Goal: Find specific page/section: Find specific page/section

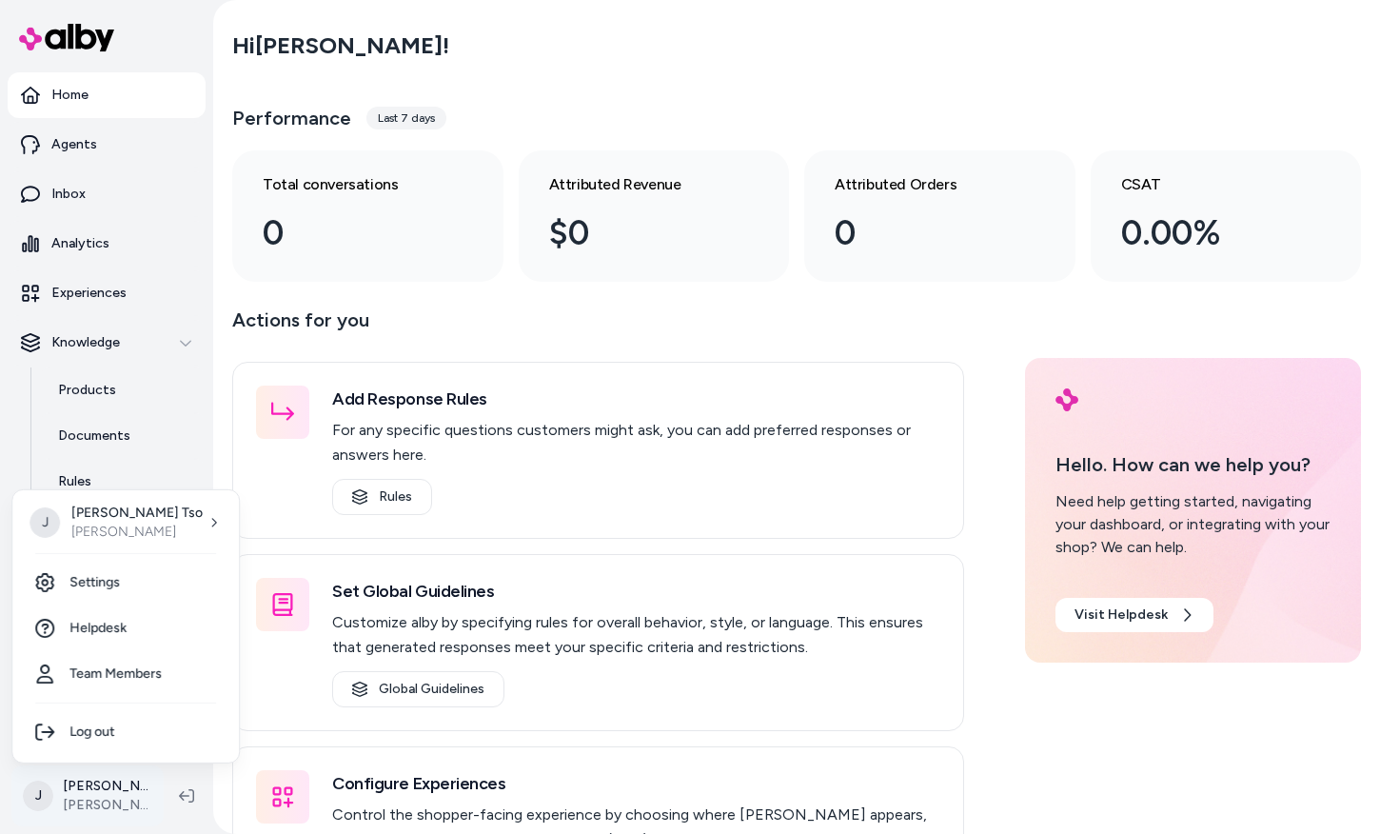
click at [121, 818] on html "Home Agents Inbox Analytics Experiences Knowledge Products Documents Rules Veri…" at bounding box center [690, 417] width 1380 height 834
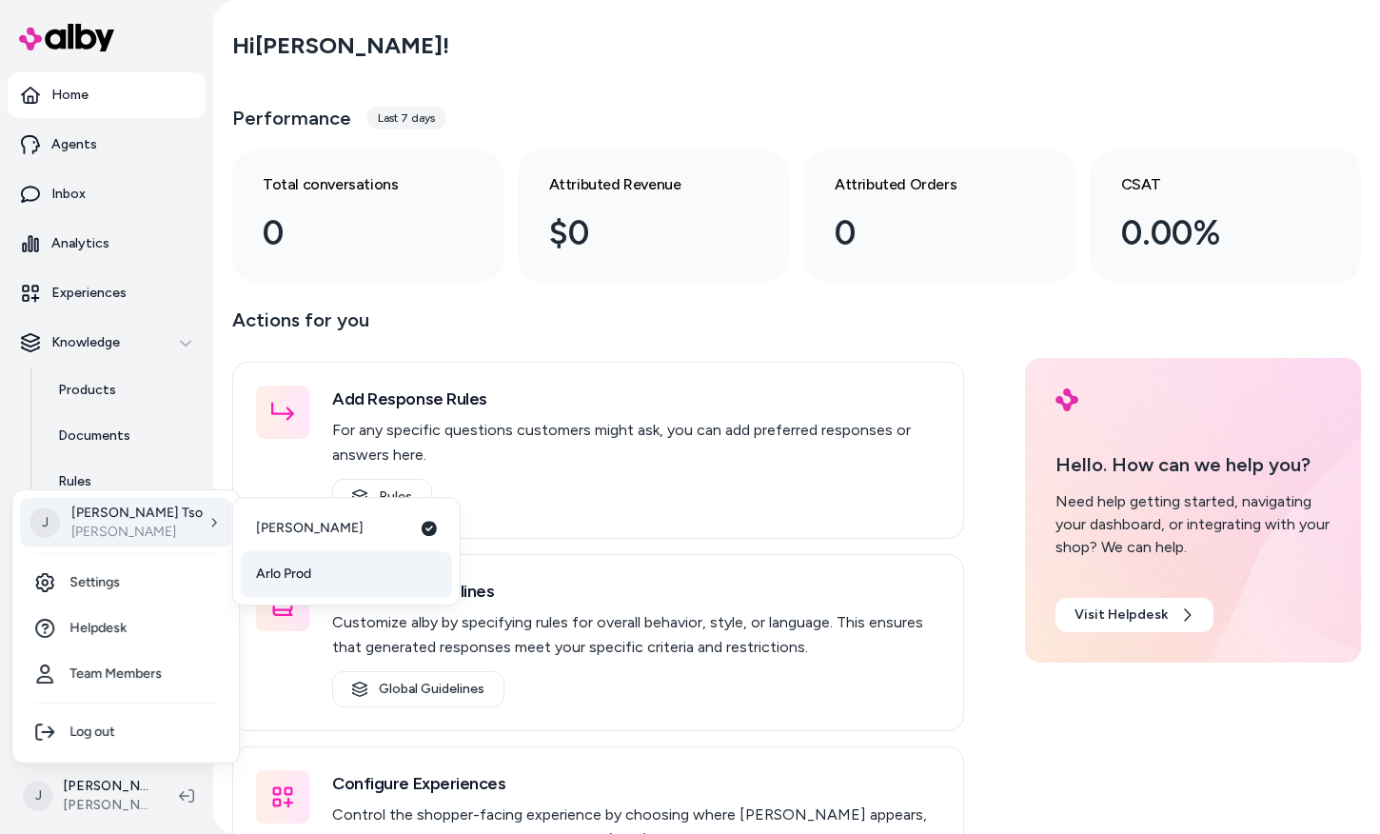
click at [294, 582] on span "Arlo Prod" at bounding box center [283, 573] width 55 height 19
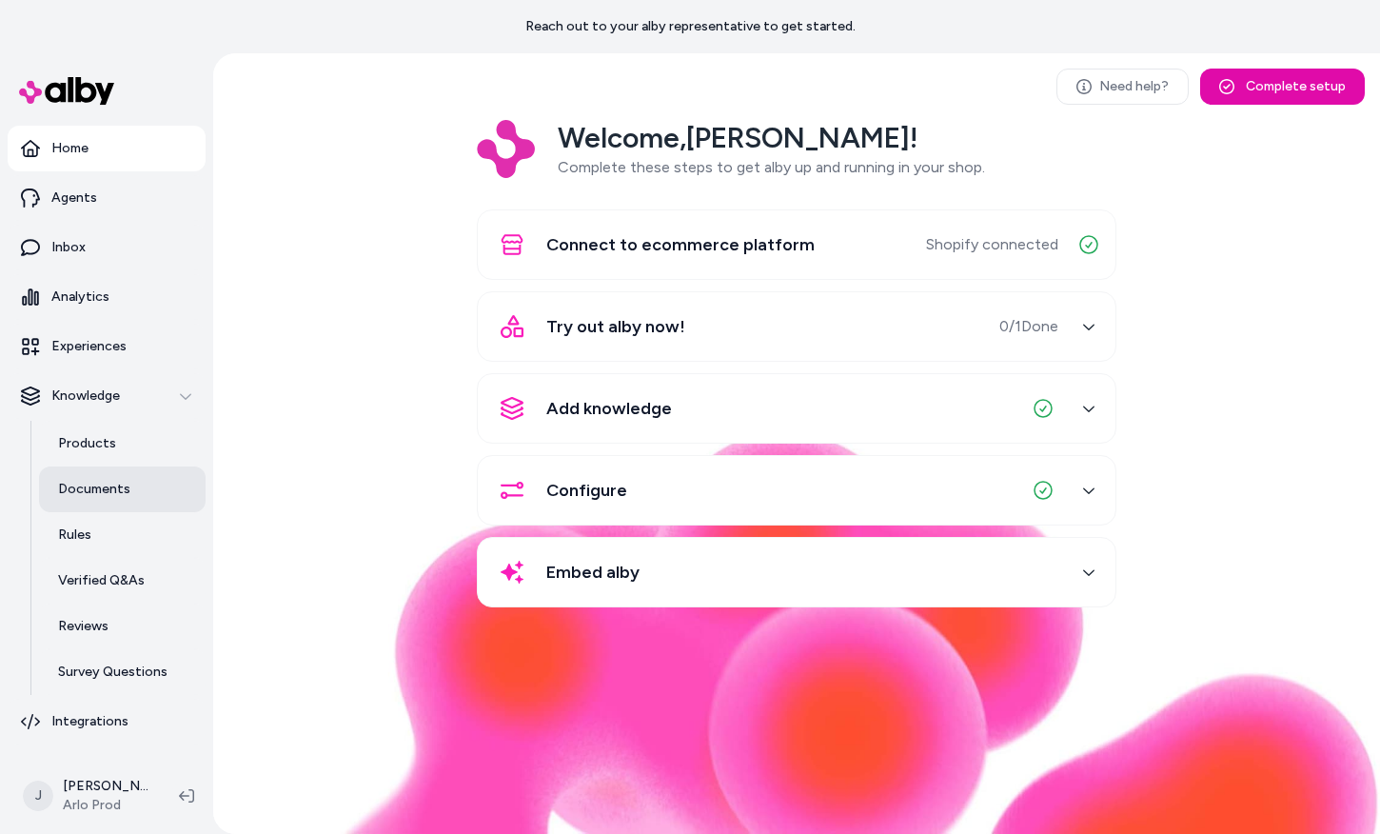
click at [100, 494] on p "Documents" at bounding box center [94, 489] width 72 height 19
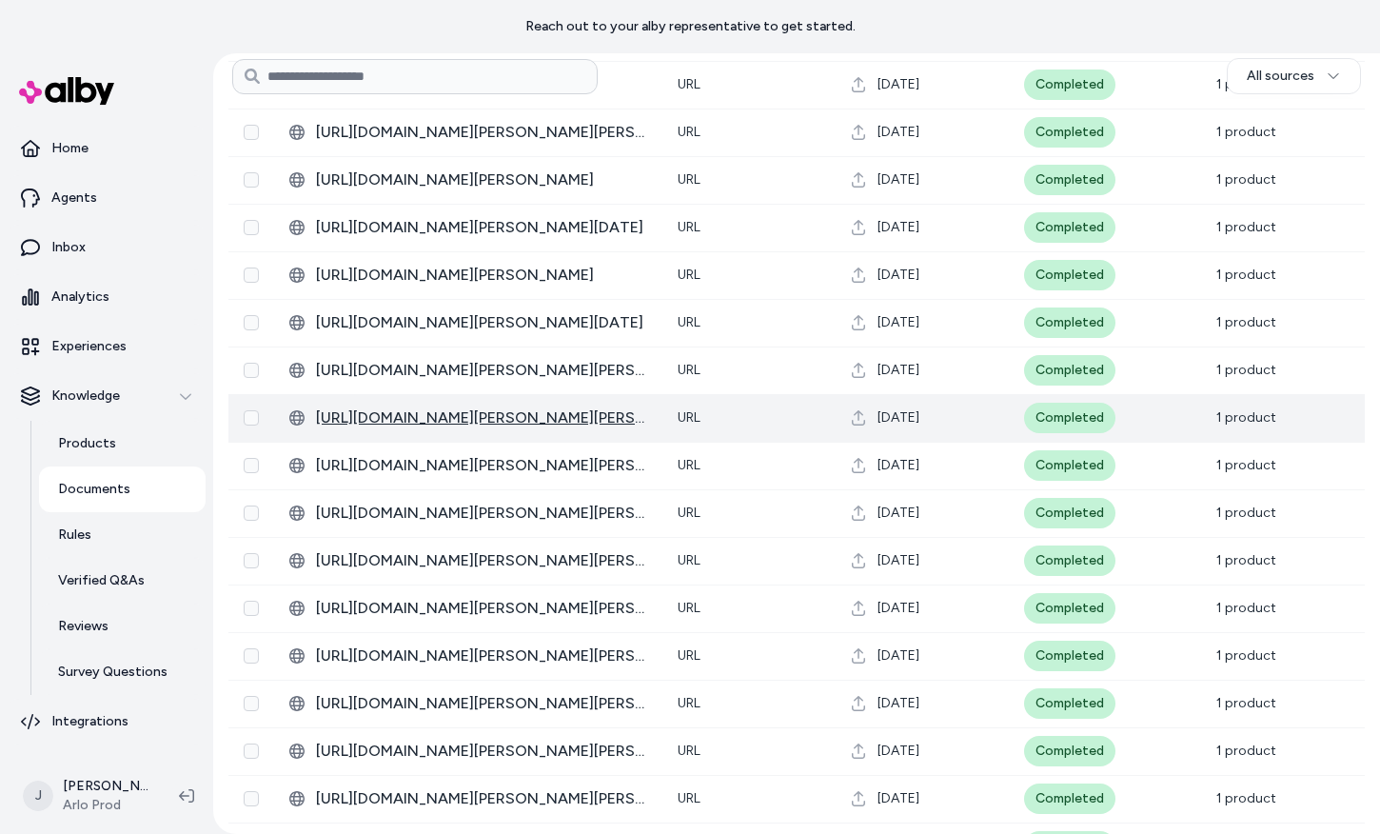
scroll to position [4044, 0]
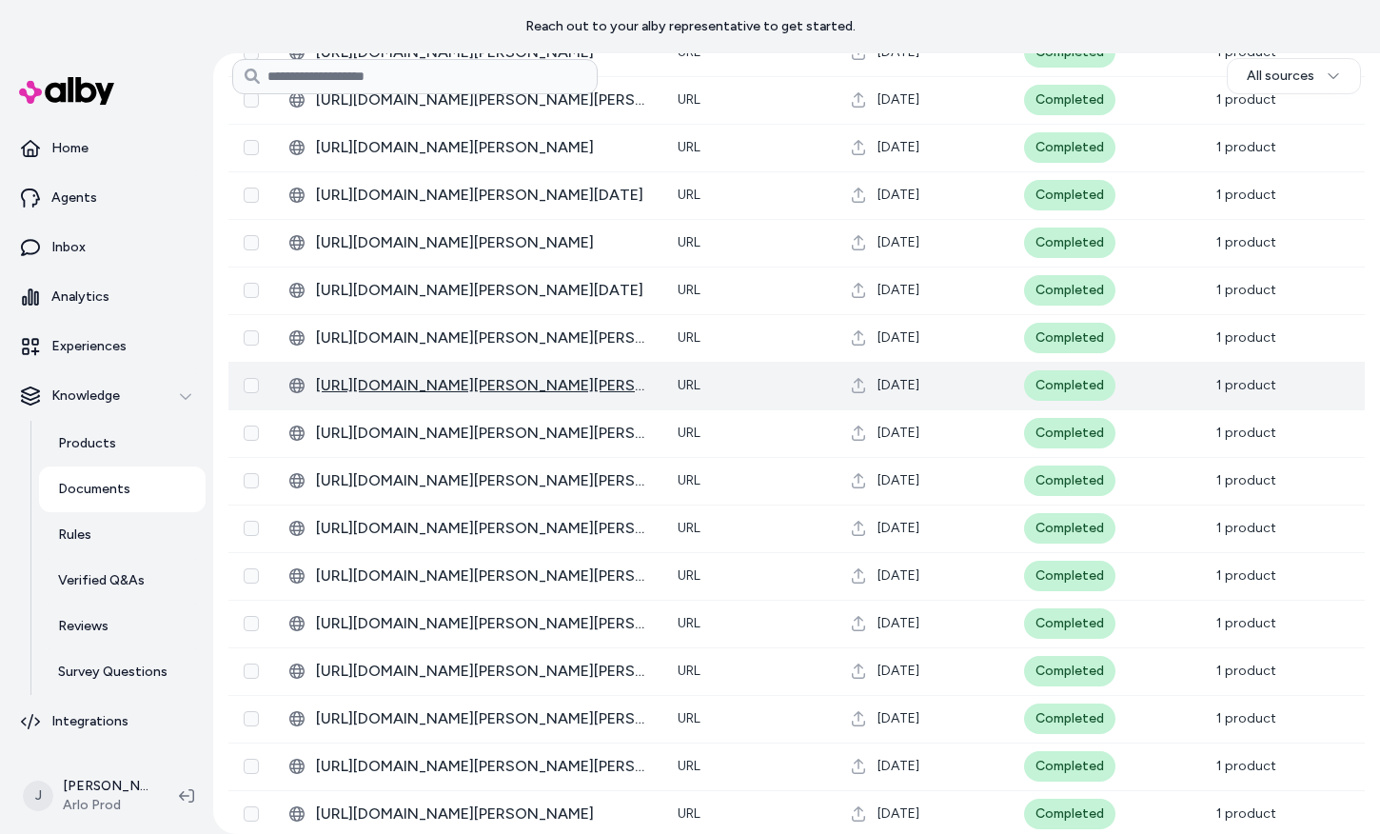
click at [552, 382] on span "[URL][DOMAIN_NAME][PERSON_NAME][PERSON_NAME]" at bounding box center [481, 385] width 331 height 23
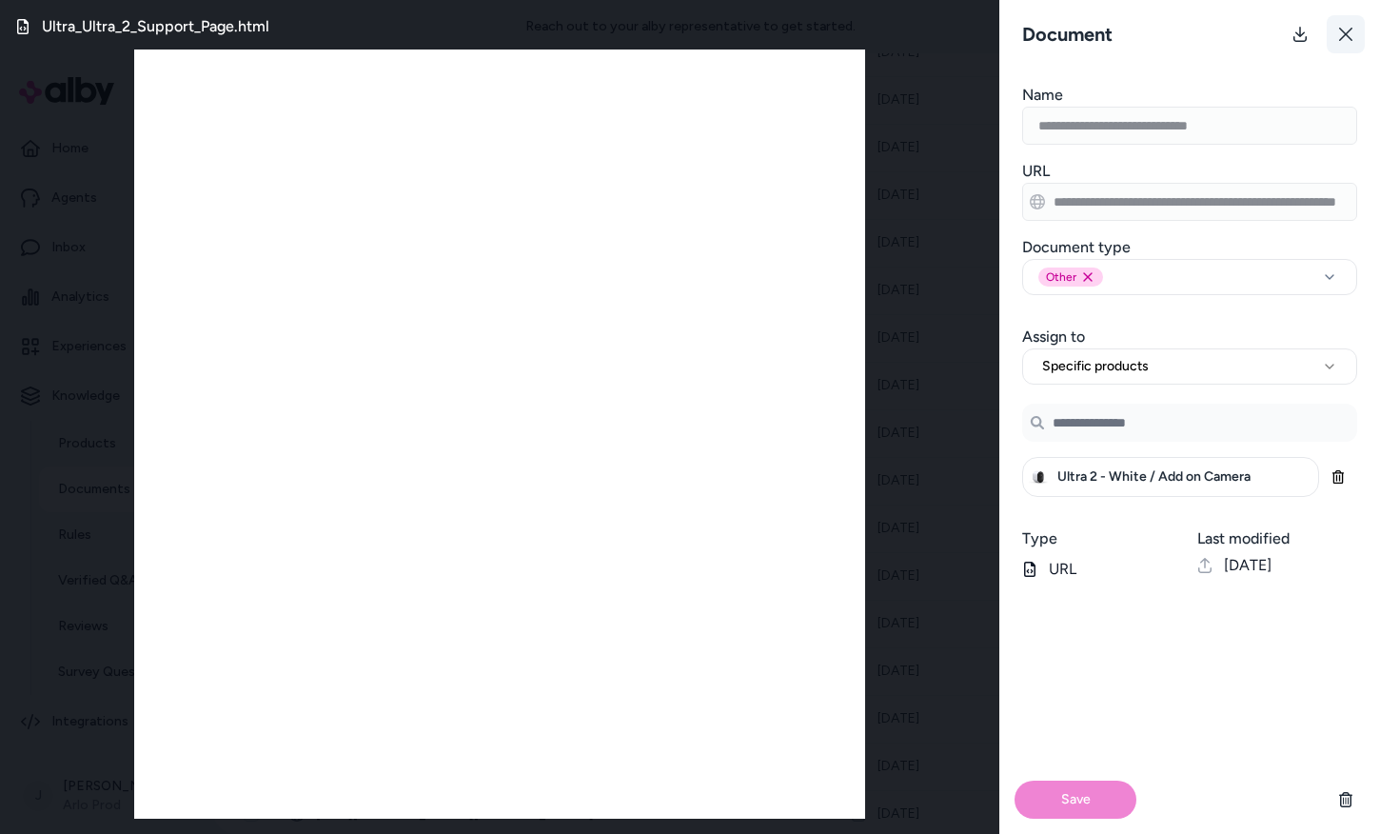
click at [1350, 31] on icon at bounding box center [1345, 34] width 15 height 15
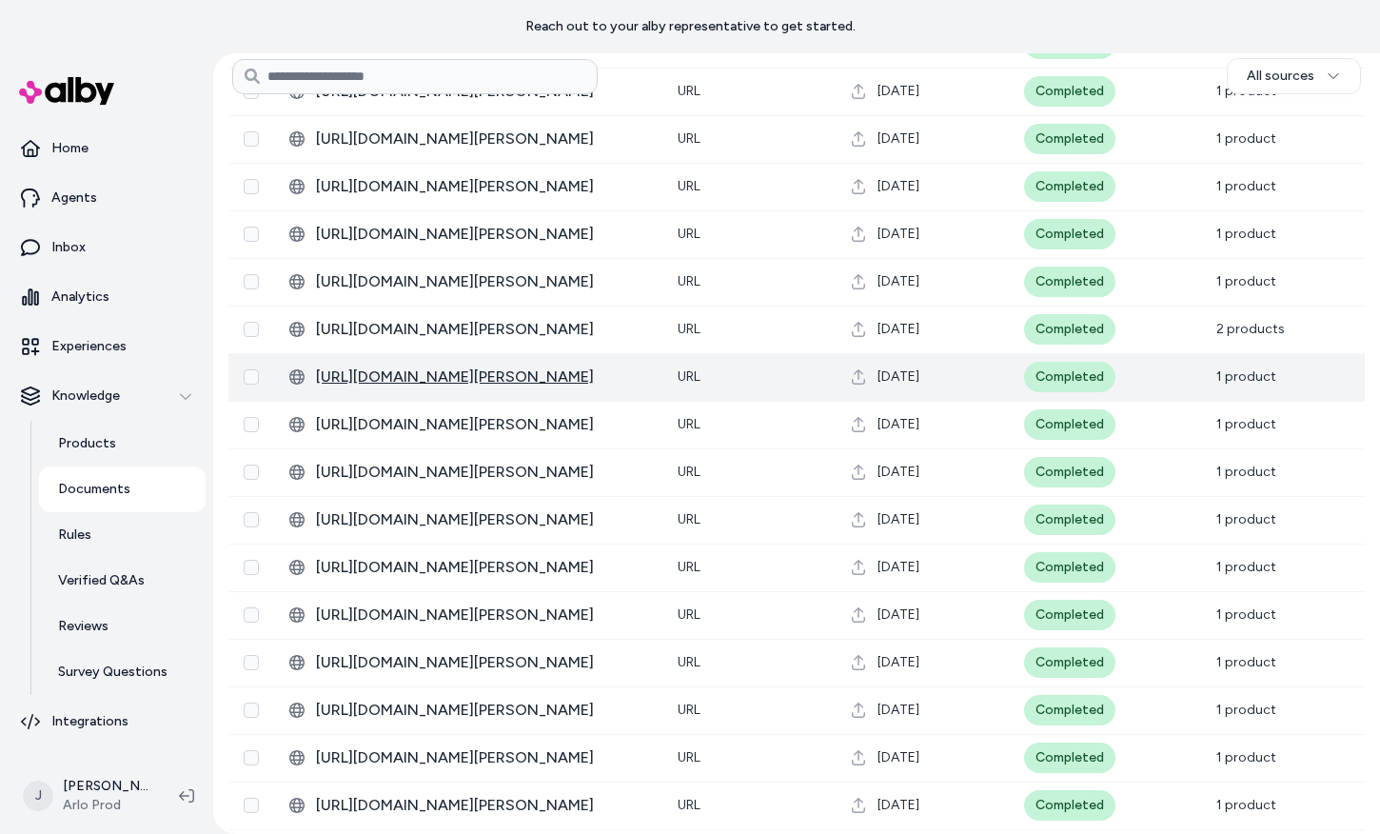
scroll to position [2205, 0]
